Goal: Task Accomplishment & Management: Manage account settings

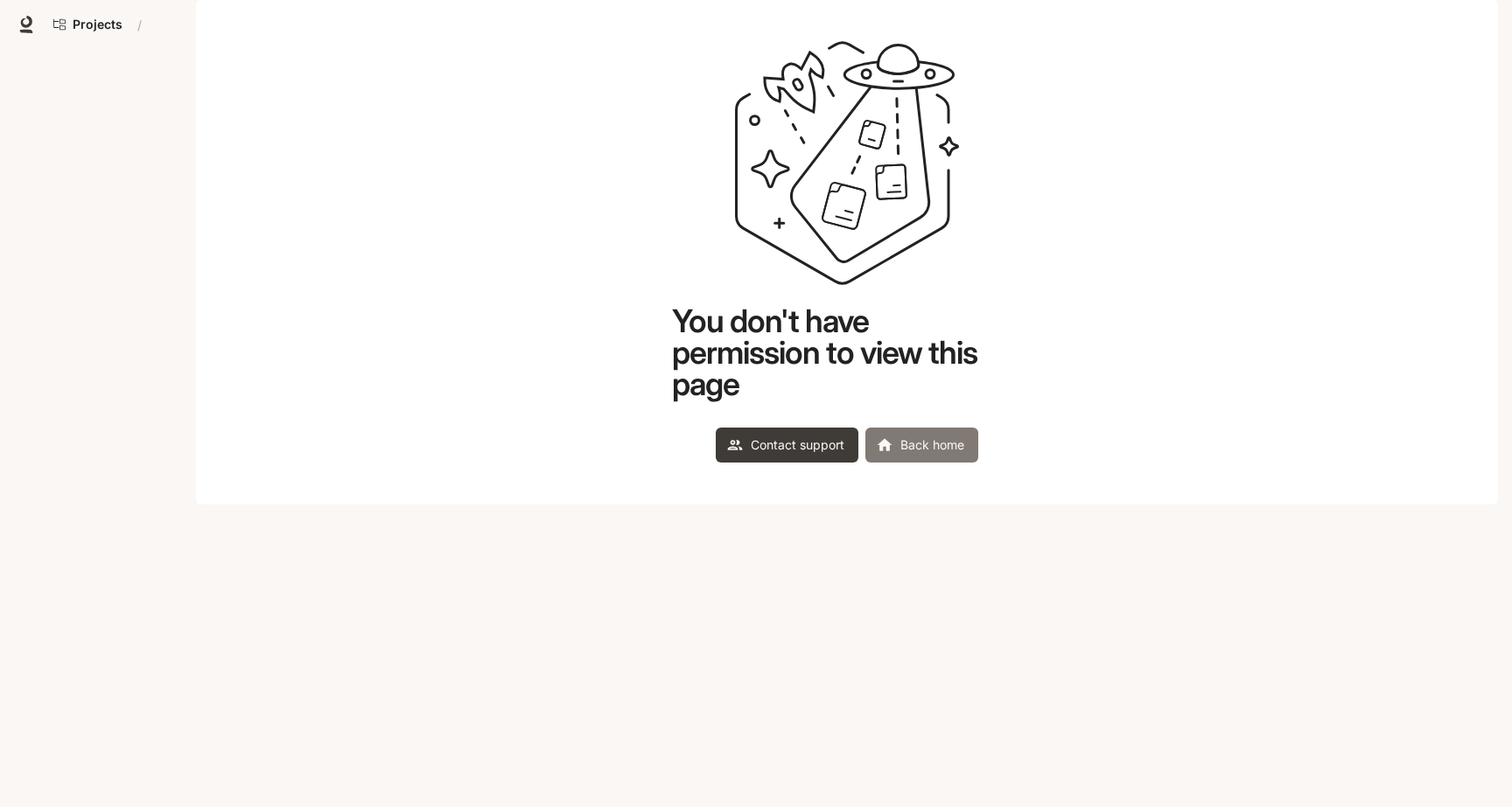
click at [942, 463] on link "Back home" at bounding box center [921, 445] width 113 height 35
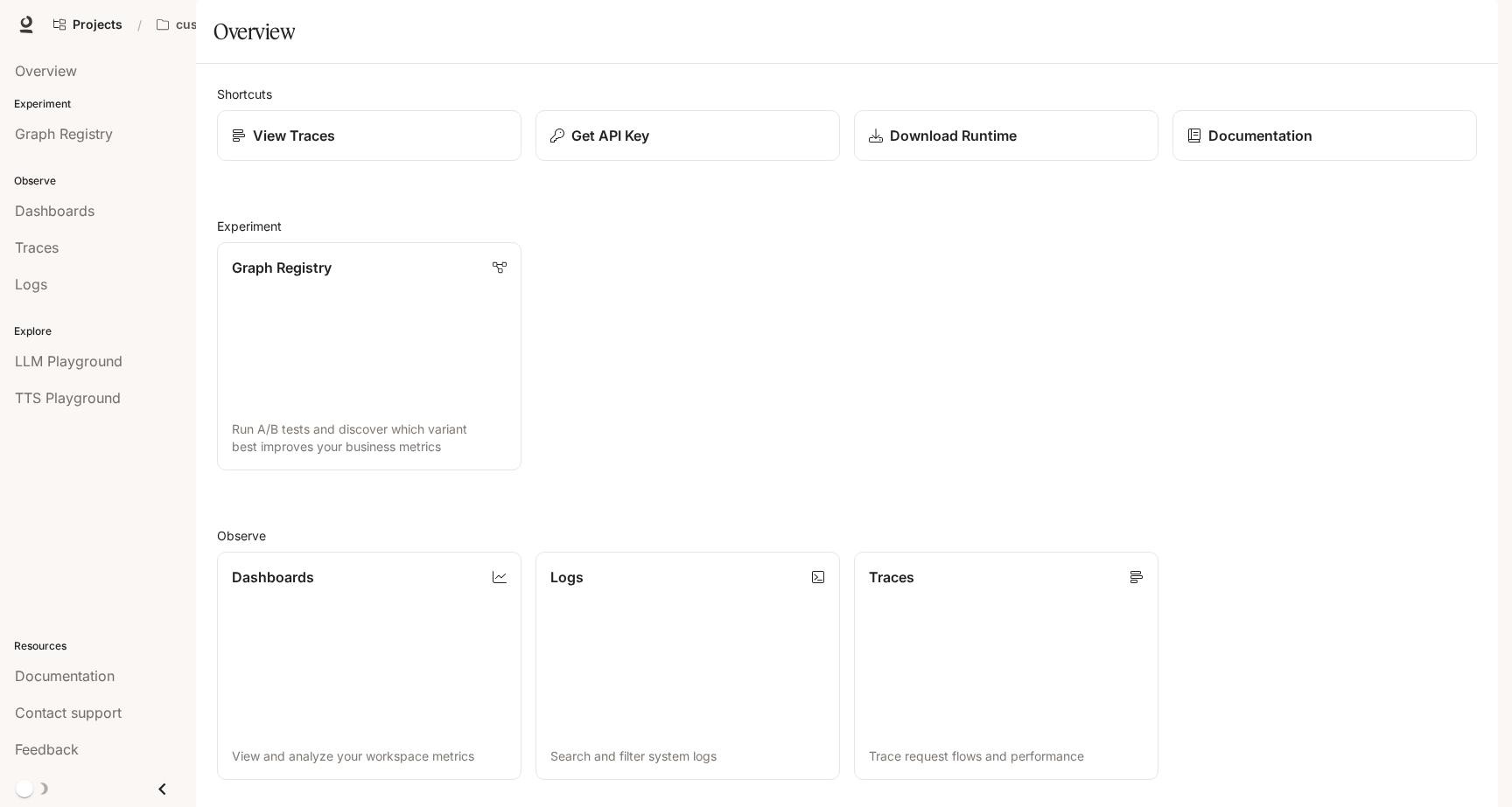
click at [1475, 28] on icon "button" at bounding box center [1473, 24] width 10 height 10
click at [1308, 303] on span "Sign out" at bounding box center [1361, 306] width 229 height 17
